Goal: Task Accomplishment & Management: Manage account settings

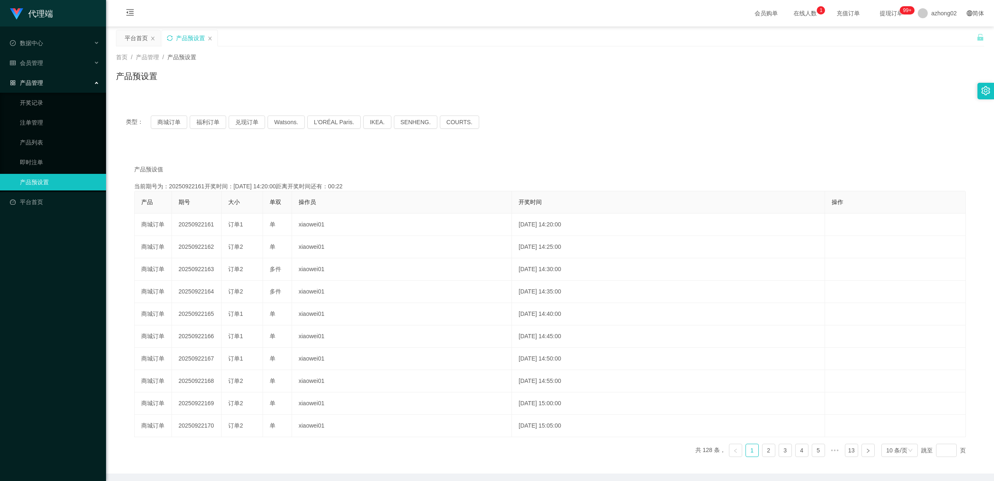
click at [167, 36] on icon "图标: sync" at bounding box center [170, 38] width 6 height 6
click at [173, 121] on button "商城订单" at bounding box center [169, 122] width 36 height 13
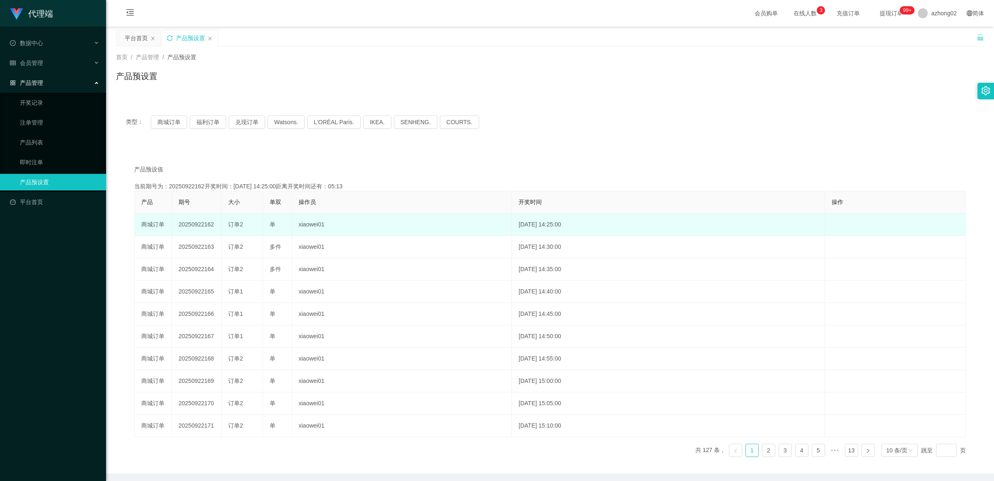
click at [427, 222] on td "xiaowei01" at bounding box center [402, 225] width 220 height 22
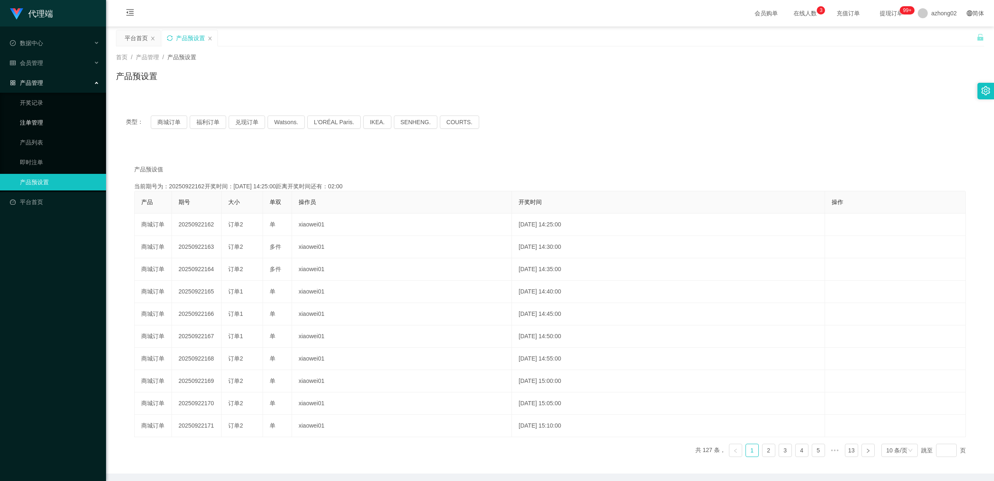
click at [44, 122] on link "注单管理" at bounding box center [60, 122] width 80 height 17
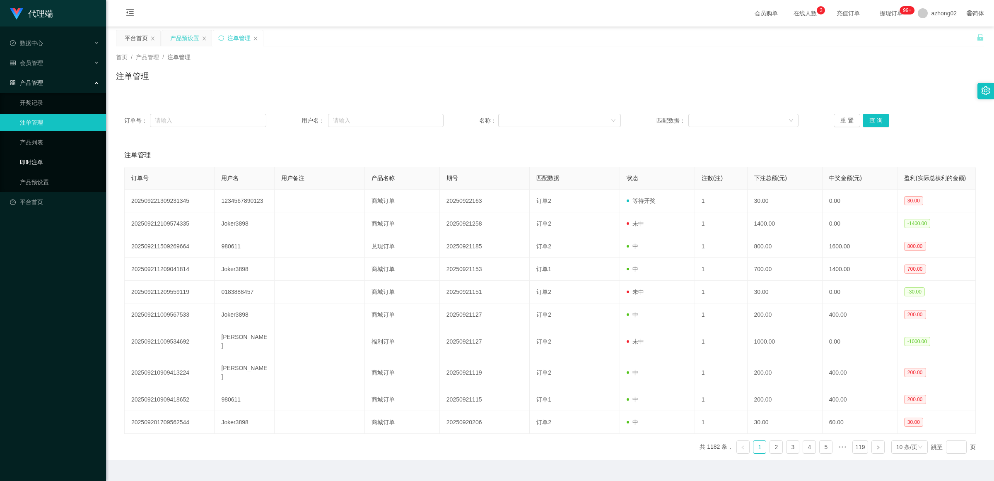
click at [68, 164] on link "即时注单" at bounding box center [60, 162] width 80 height 17
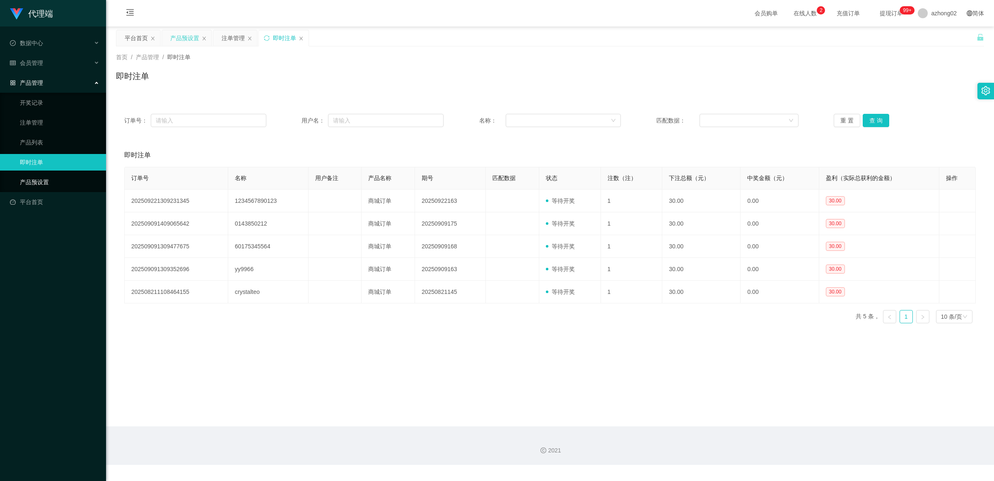
click at [53, 182] on link "产品预设置" at bounding box center [60, 182] width 80 height 17
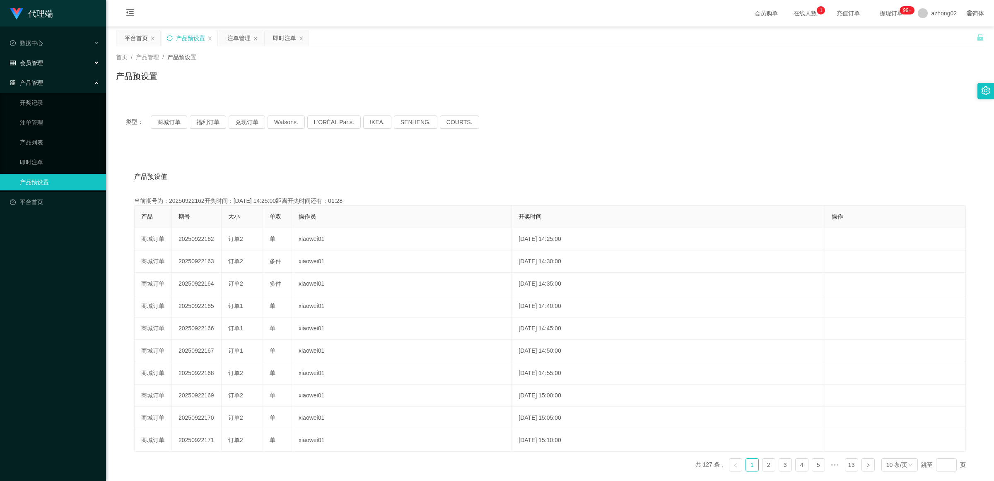
click at [51, 61] on div "会员管理" at bounding box center [53, 63] width 106 height 17
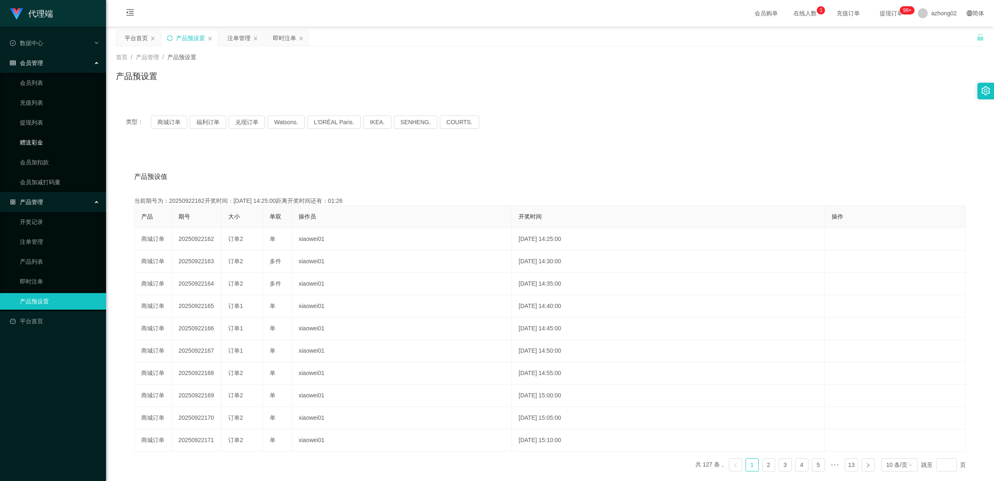
click at [55, 139] on link "赠送彩金" at bounding box center [60, 142] width 80 height 17
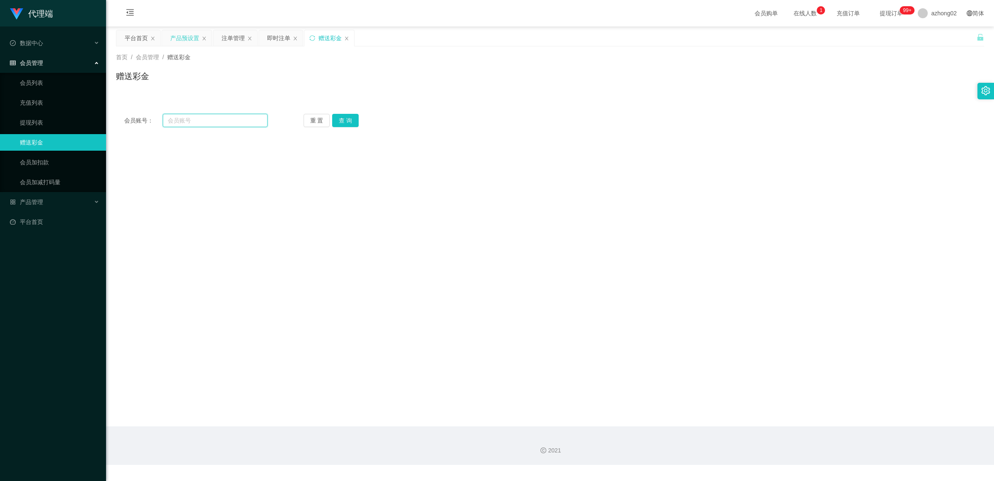
click at [212, 115] on input "text" at bounding box center [215, 120] width 105 height 13
type input "1234567890123"
click at [346, 125] on button "查 询" at bounding box center [345, 120] width 27 height 13
click at [352, 121] on button "查 询" at bounding box center [345, 120] width 27 height 13
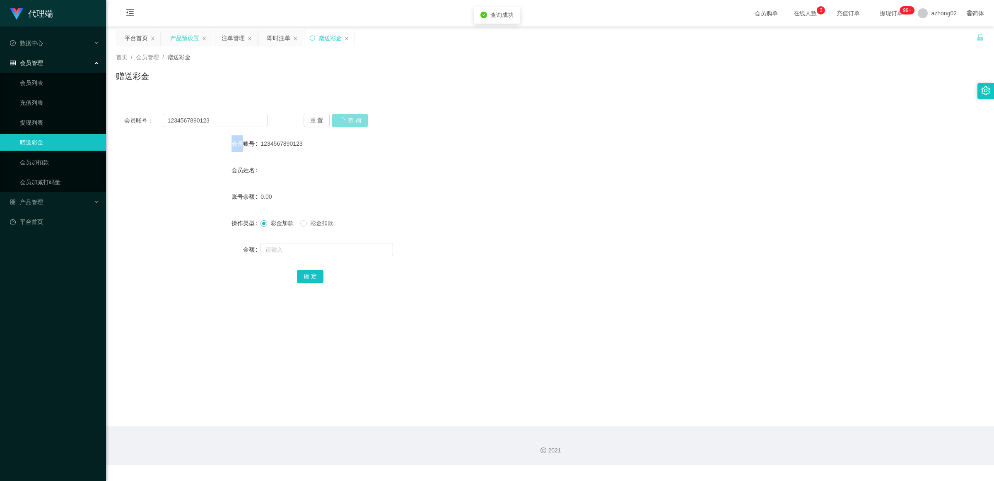
click at [352, 121] on div "重 置 查 询" at bounding box center [375, 120] width 143 height 13
copy label "会员账号"
click at [352, 121] on div "重 置 查 询" at bounding box center [375, 120] width 143 height 13
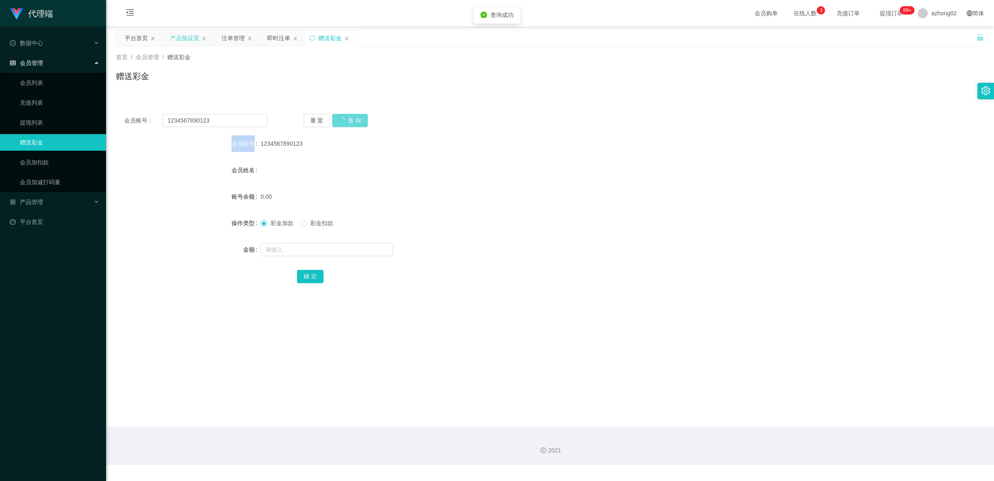
click at [352, 121] on div "重 置 查 询" at bounding box center [375, 120] width 143 height 13
click at [338, 118] on button "查 询" at bounding box center [345, 120] width 27 height 13
click at [338, 118] on div "重 置 查 询" at bounding box center [375, 120] width 143 height 13
click at [338, 118] on button "查 询" at bounding box center [345, 120] width 27 height 13
click at [338, 118] on div "重 置 查 询" at bounding box center [375, 120] width 143 height 13
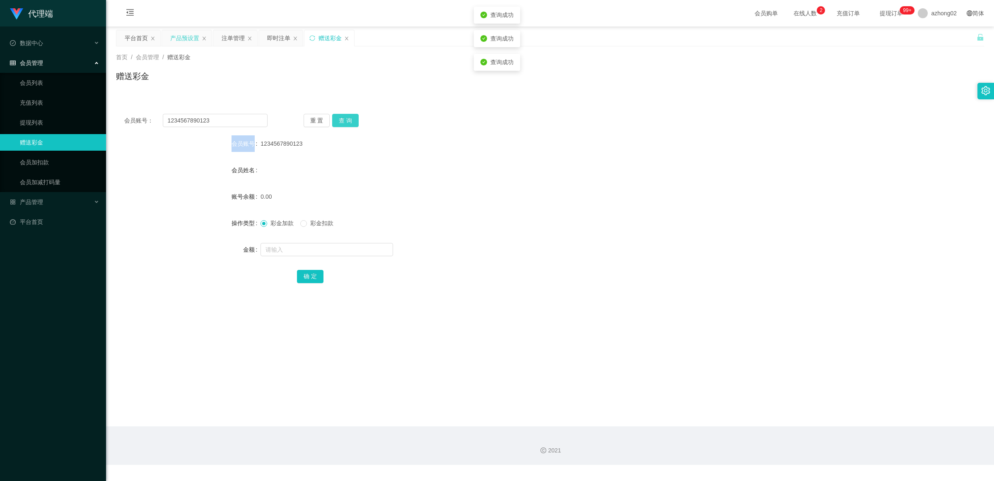
click at [338, 118] on button "查 询" at bounding box center [345, 120] width 27 height 13
click at [338, 118] on div "重 置 查 询" at bounding box center [375, 120] width 143 height 13
click at [338, 118] on button "查 询" at bounding box center [345, 120] width 27 height 13
click at [338, 118] on div "重 置 查 询" at bounding box center [375, 120] width 143 height 13
click at [338, 118] on button "查 询" at bounding box center [345, 120] width 27 height 13
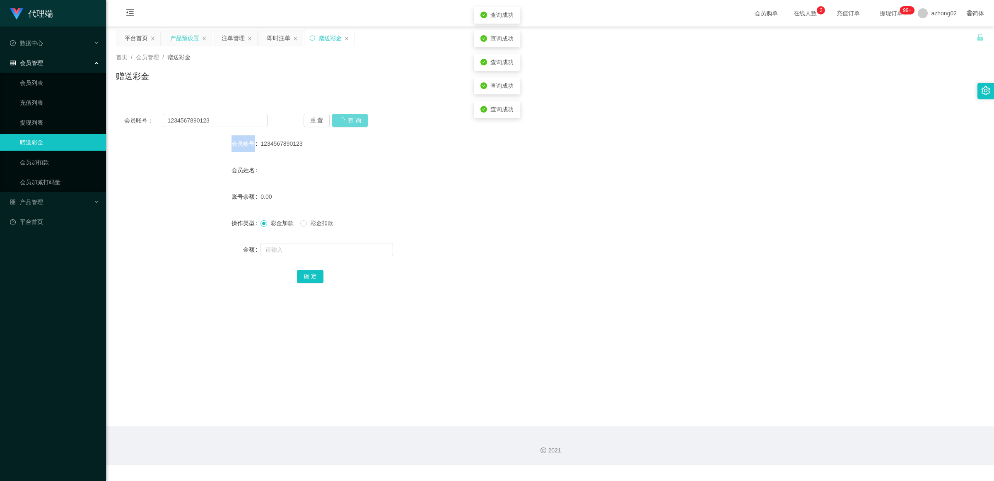
click at [338, 118] on div "重 置 查 询" at bounding box center [375, 120] width 143 height 13
click at [32, 200] on span "产品管理" at bounding box center [26, 202] width 33 height 7
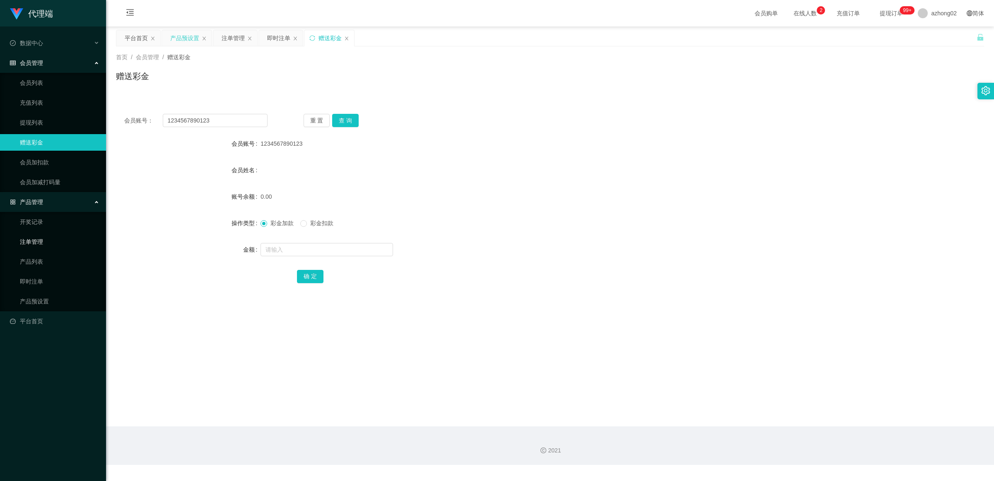
click at [36, 239] on link "注单管理" at bounding box center [60, 242] width 80 height 17
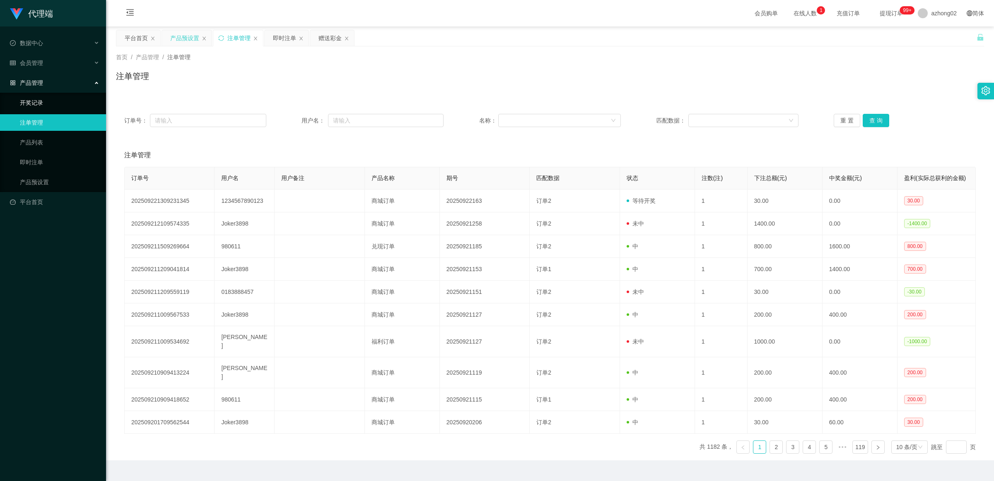
click at [58, 103] on link "开奖记录" at bounding box center [60, 102] width 80 height 17
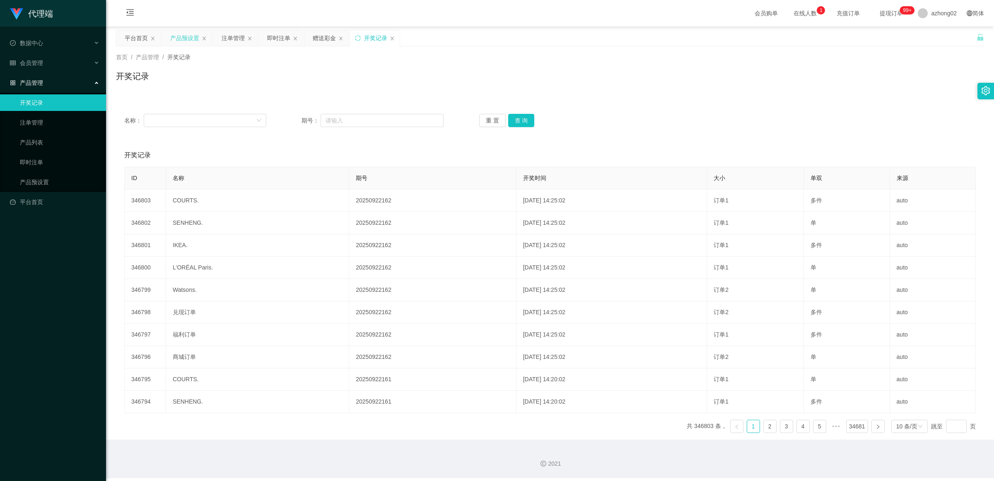
click at [56, 80] on div "产品管理" at bounding box center [53, 83] width 106 height 17
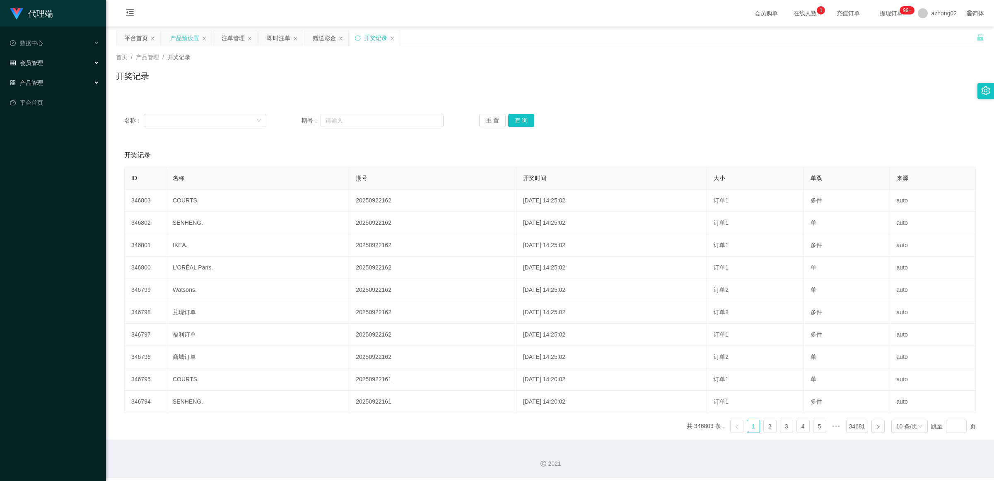
click at [56, 69] on div "会员管理" at bounding box center [53, 63] width 106 height 17
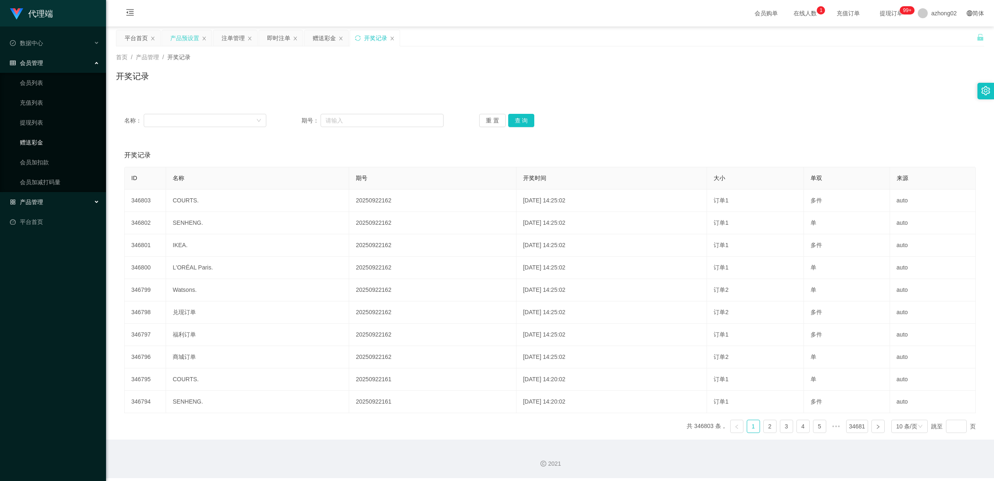
click at [52, 139] on link "赠送彩金" at bounding box center [60, 142] width 80 height 17
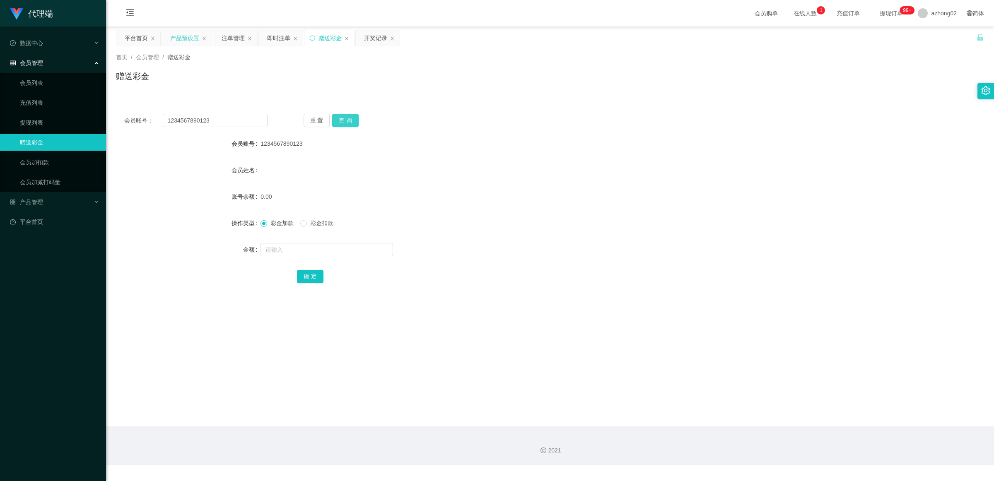
click at [348, 119] on button "查 询" at bounding box center [345, 120] width 27 height 13
click at [347, 123] on button "查 询" at bounding box center [345, 120] width 27 height 13
click at [347, 123] on div "重 置 查 询" at bounding box center [375, 120] width 143 height 13
click at [347, 123] on button "查 询" at bounding box center [345, 120] width 27 height 13
click at [292, 153] on form "会员账号 1234567890123 会员姓名 账号余额 0.00 操作类型 彩金加款 彩金扣款 金额 确 定" at bounding box center [550, 209] width 868 height 149
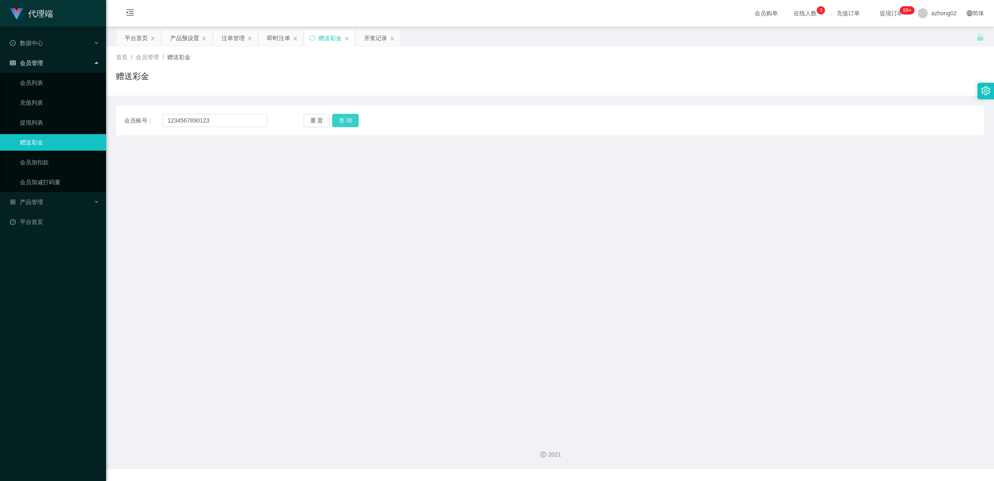
type input "1234567890123"
click at [355, 119] on button "查 询" at bounding box center [345, 120] width 27 height 13
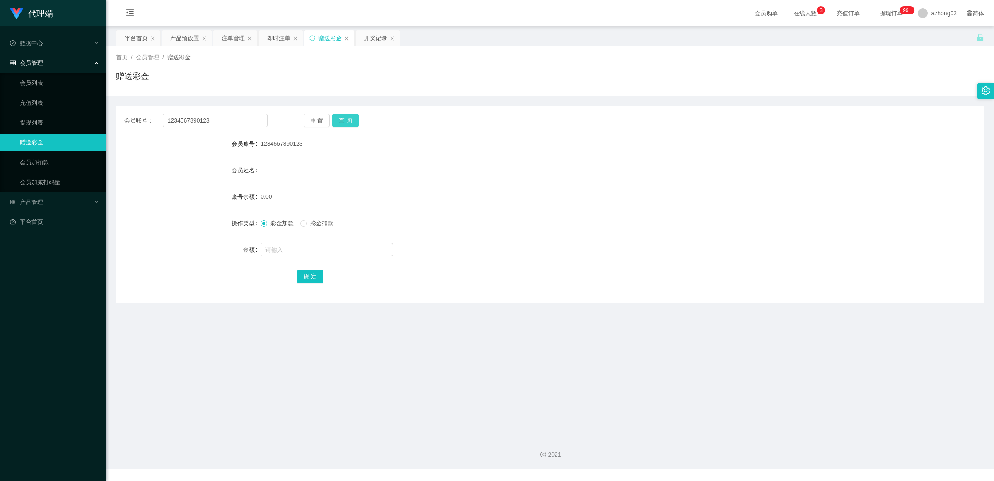
click at [347, 120] on button "查 询" at bounding box center [345, 120] width 27 height 13
click at [317, 224] on span "彩金扣款" at bounding box center [322, 223] width 30 height 7
click at [298, 247] on input "text" at bounding box center [326, 249] width 133 height 13
type input "60"
click at [307, 279] on button "确 定" at bounding box center [310, 276] width 27 height 13
